Goal: Information Seeking & Learning: Understand process/instructions

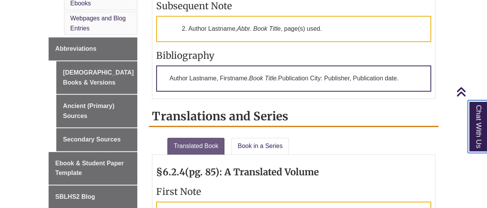
scroll to position [495, 0]
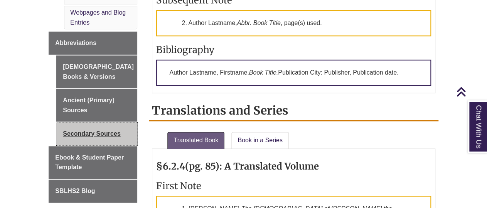
click at [103, 123] on link "Secondary Sources" at bounding box center [96, 134] width 81 height 23
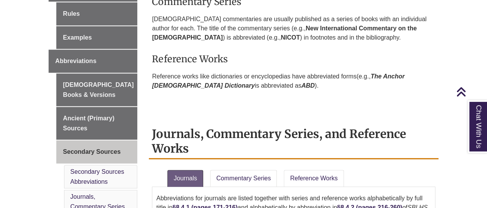
scroll to position [352, 0]
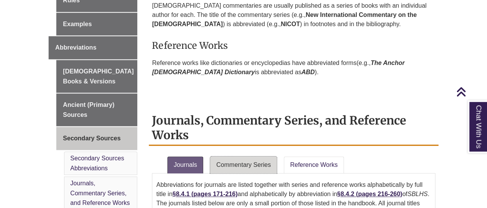
click at [256, 165] on link "Commentary Series" at bounding box center [243, 165] width 67 height 17
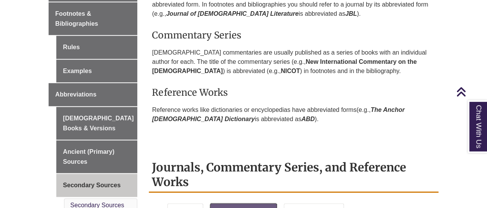
scroll to position [202, 0]
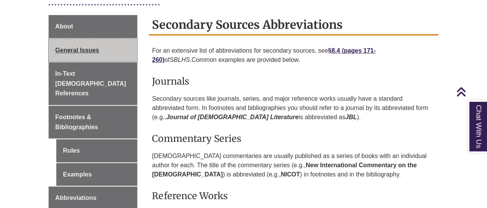
click at [94, 50] on span "General Issues" at bounding box center [77, 50] width 44 height 7
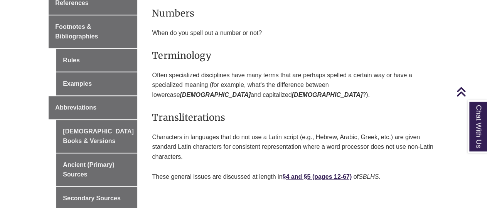
scroll to position [307, 0]
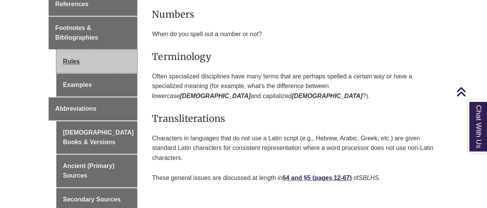
click at [84, 56] on link "Rules" at bounding box center [96, 61] width 81 height 23
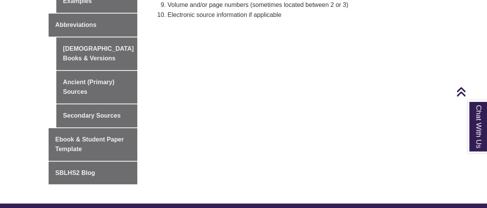
scroll to position [388, 0]
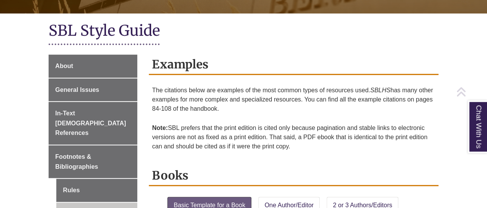
scroll to position [177, 0]
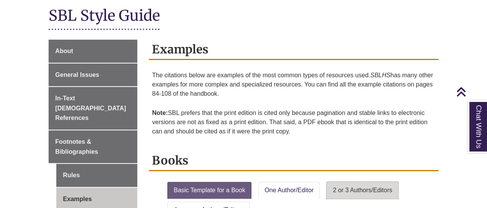
click at [360, 187] on link "2 or 3 Authors/Editors" at bounding box center [362, 190] width 72 height 17
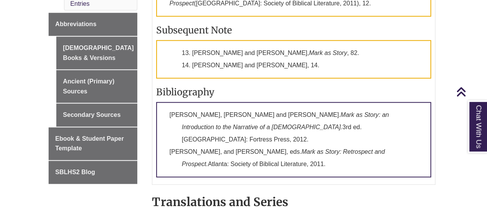
scroll to position [517, 0]
